Goal: Register for event/course

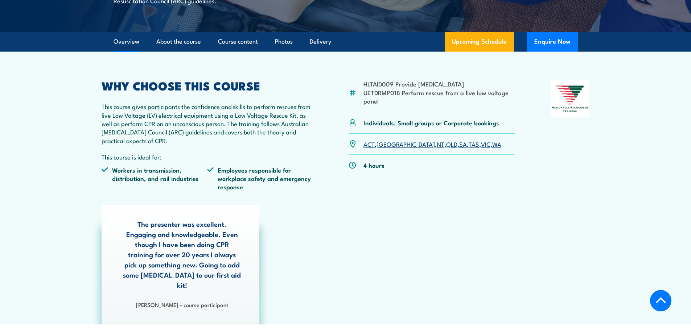
scroll to position [218, 0]
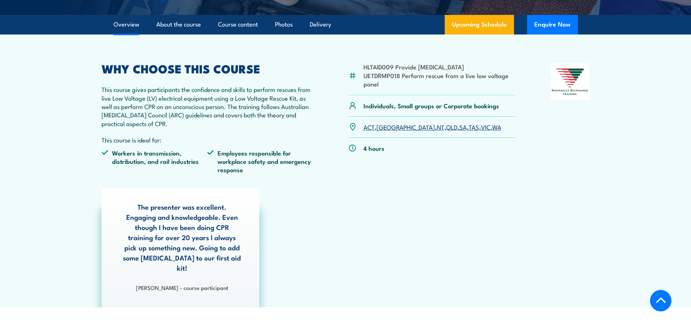
click at [383, 127] on link "[GEOGRAPHIC_DATA]" at bounding box center [406, 126] width 58 height 9
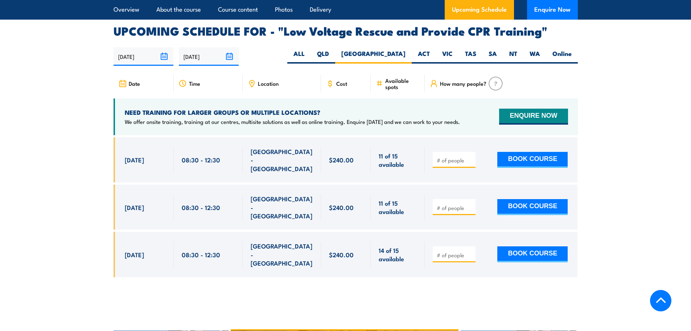
scroll to position [1257, 0]
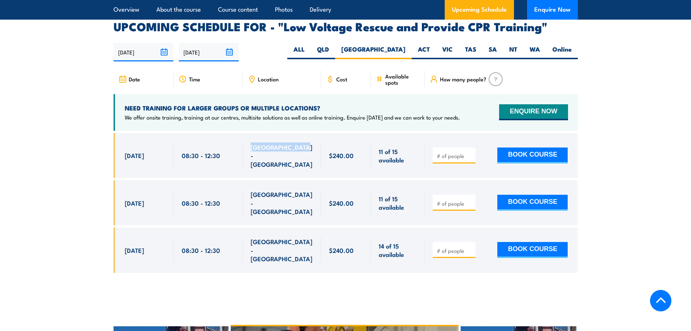
drag, startPoint x: 300, startPoint y: 132, endPoint x: 250, endPoint y: 126, distance: 50.4
click at [250, 133] on div "[GEOGRAPHIC_DATA] - [GEOGRAPHIC_DATA]" at bounding box center [282, 155] width 78 height 45
copy span "[GEOGRAPHIC_DATA] - [GEOGRAPHIC_DATA]"
